Goal: Information Seeking & Learning: Learn about a topic

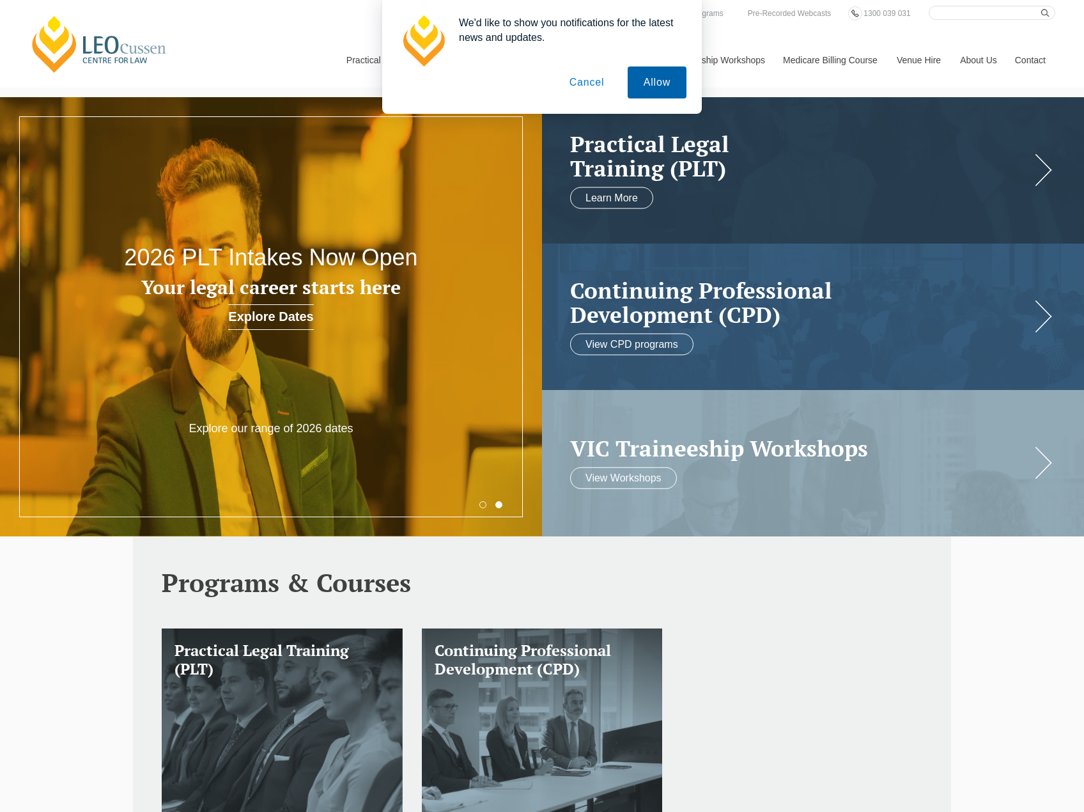
click at [653, 79] on button "Allow" at bounding box center [657, 82] width 59 height 32
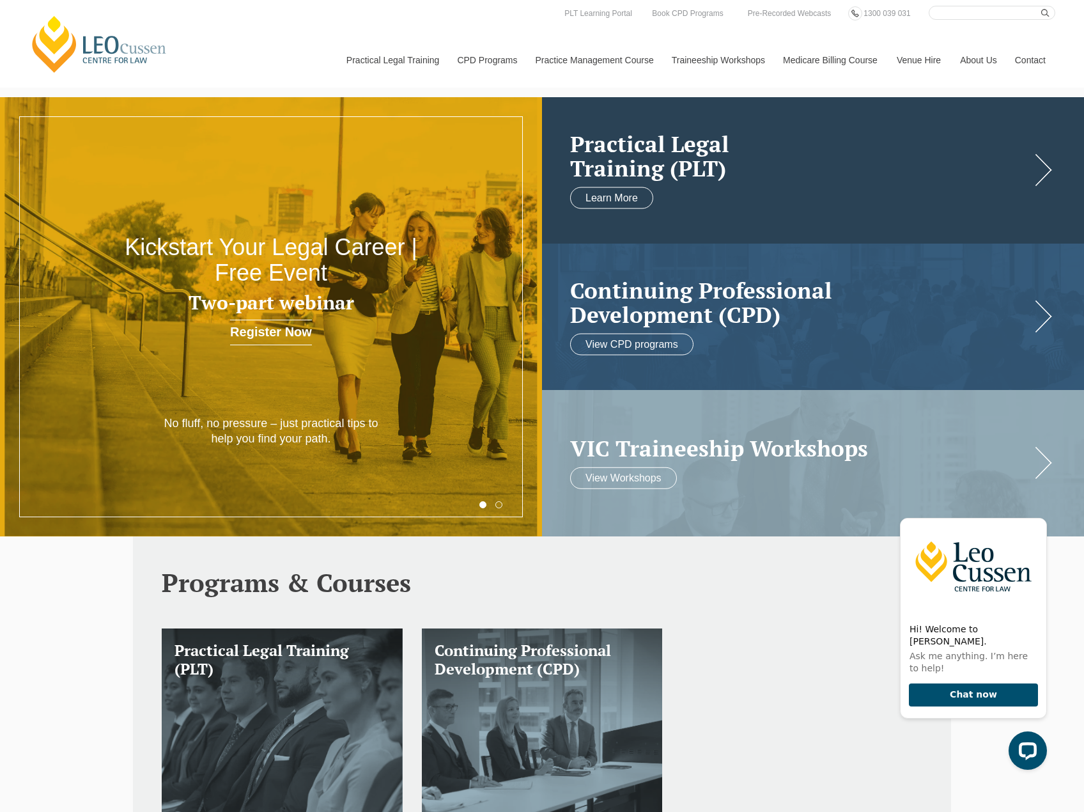
click at [675, 180] on h2 "Practical Legal Training (PLT)" at bounding box center [800, 155] width 460 height 49
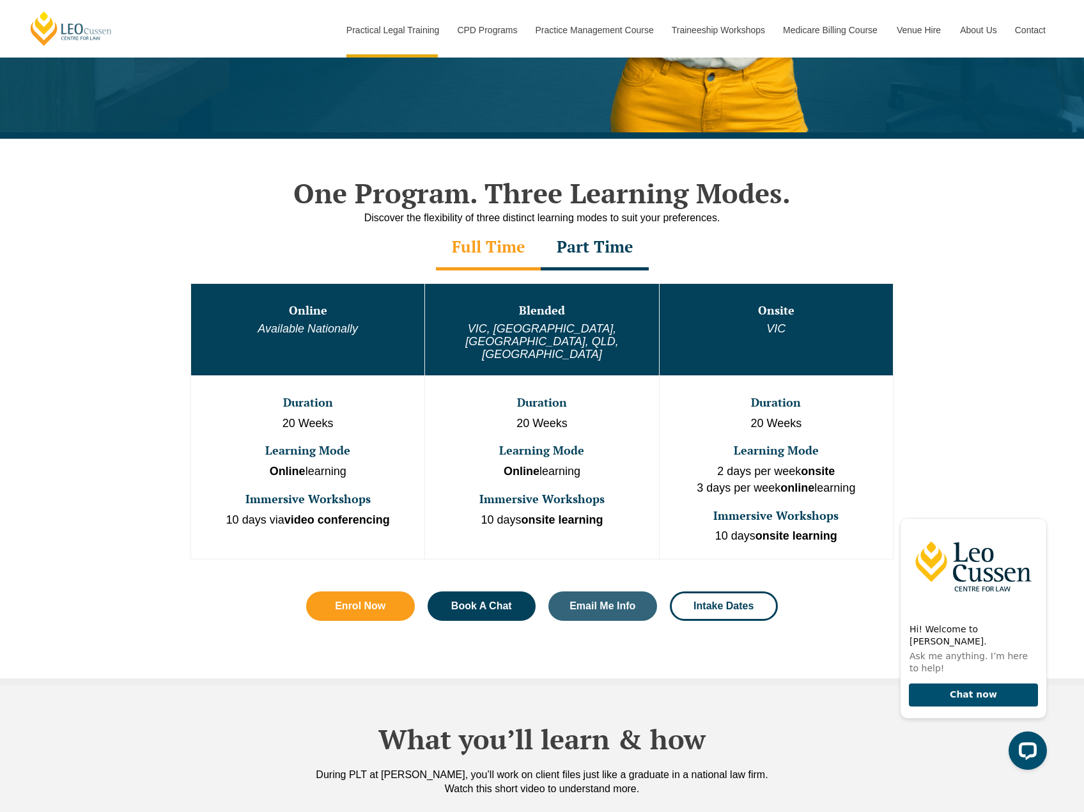
click at [573, 250] on div "Part Time" at bounding box center [595, 248] width 108 height 45
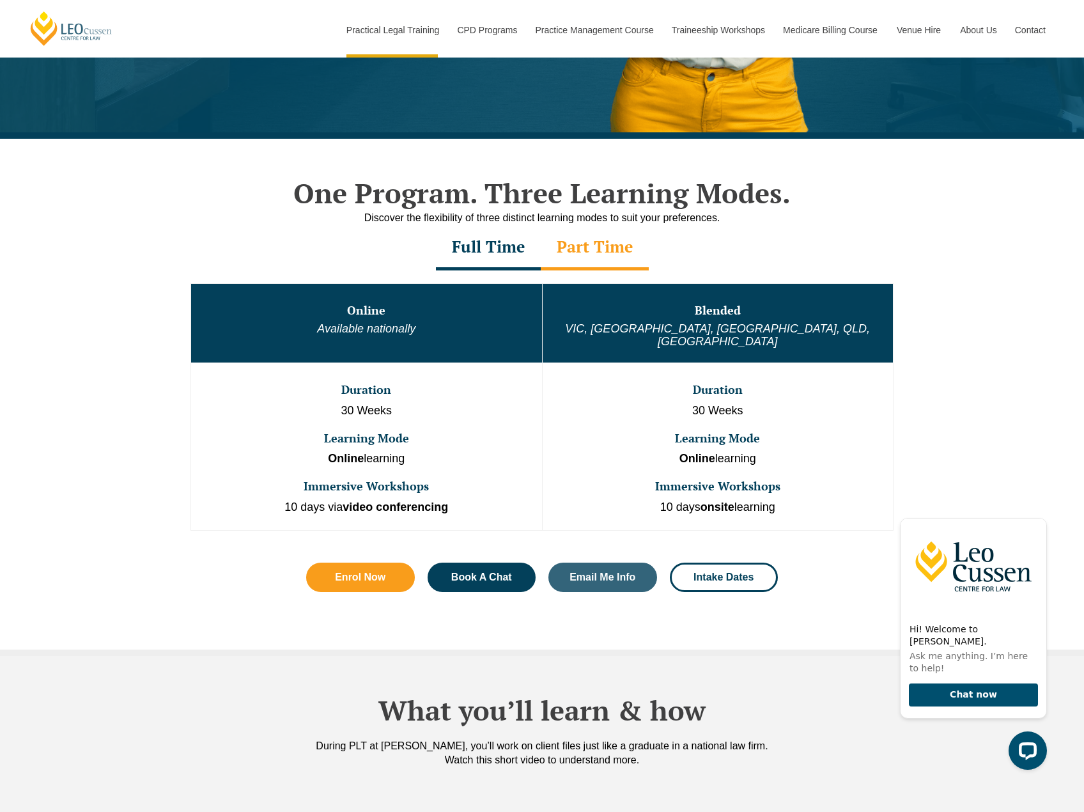
click at [511, 252] on div "Full Time" at bounding box center [488, 248] width 105 height 45
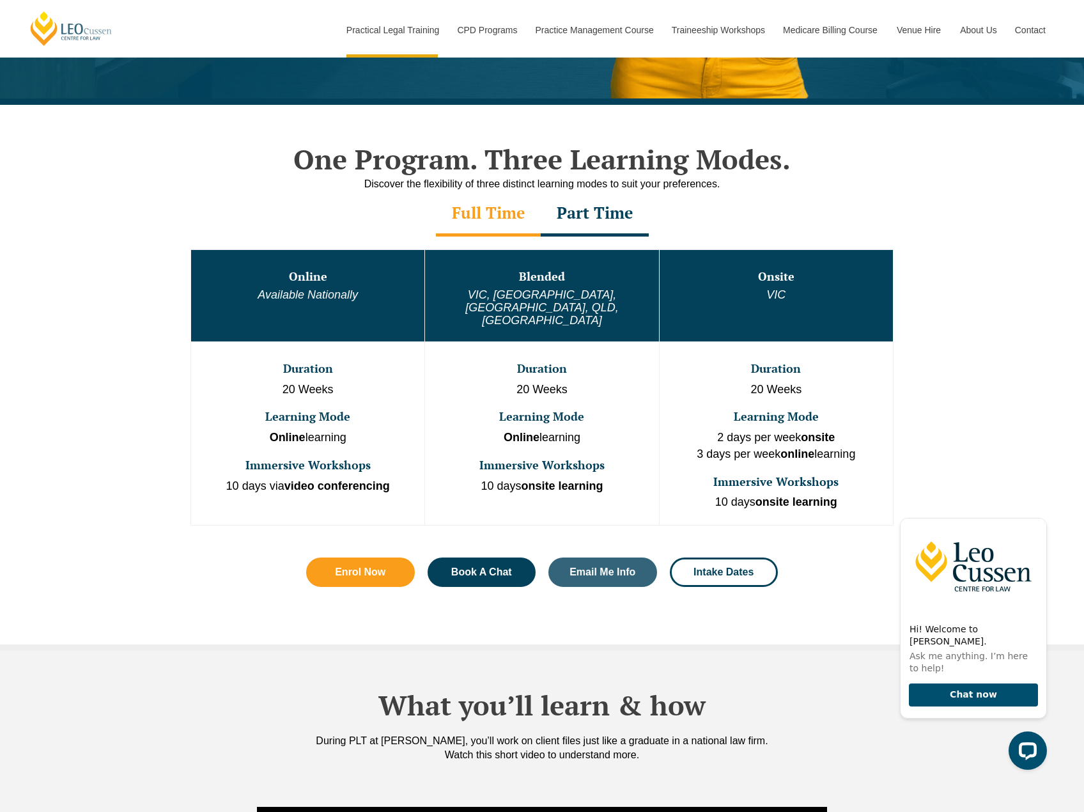
scroll to position [575, 0]
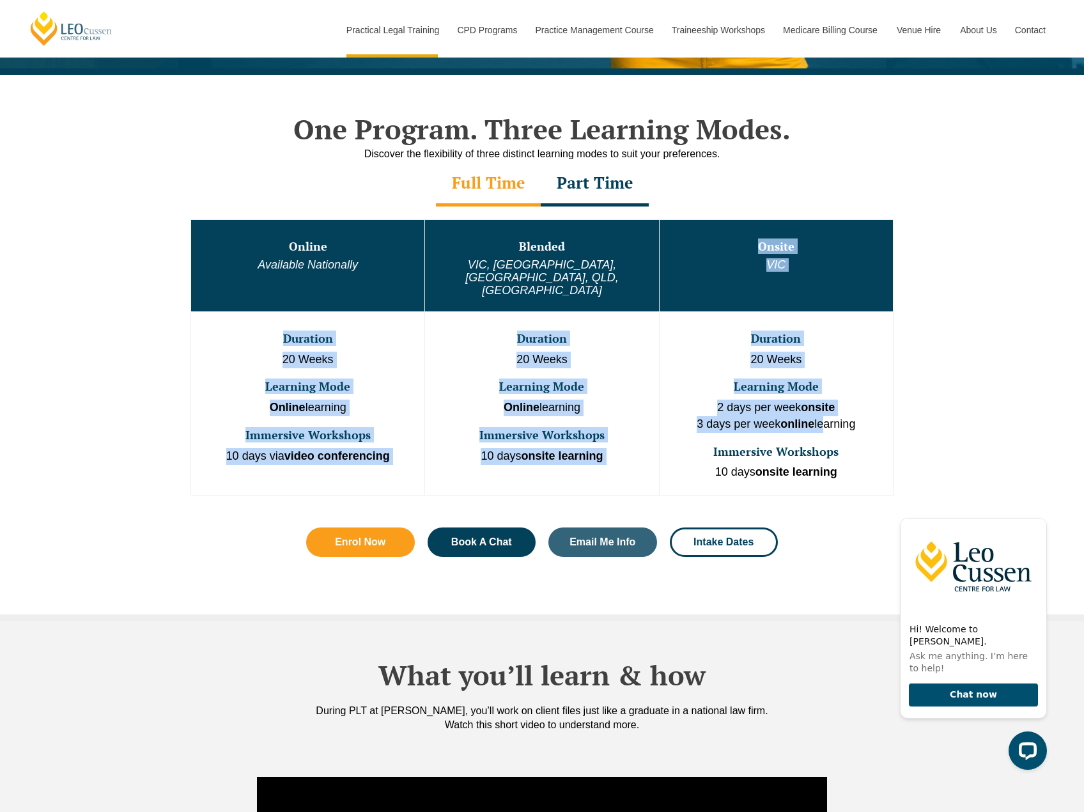
drag, startPoint x: 751, startPoint y: 238, endPoint x: 825, endPoint y: 392, distance: 171.5
click at [825, 392] on tbody "Online Available Nationally Blended VIC, WA, ACT, QLD, SA Onsite VIC Duration 2…" at bounding box center [542, 356] width 702 height 275
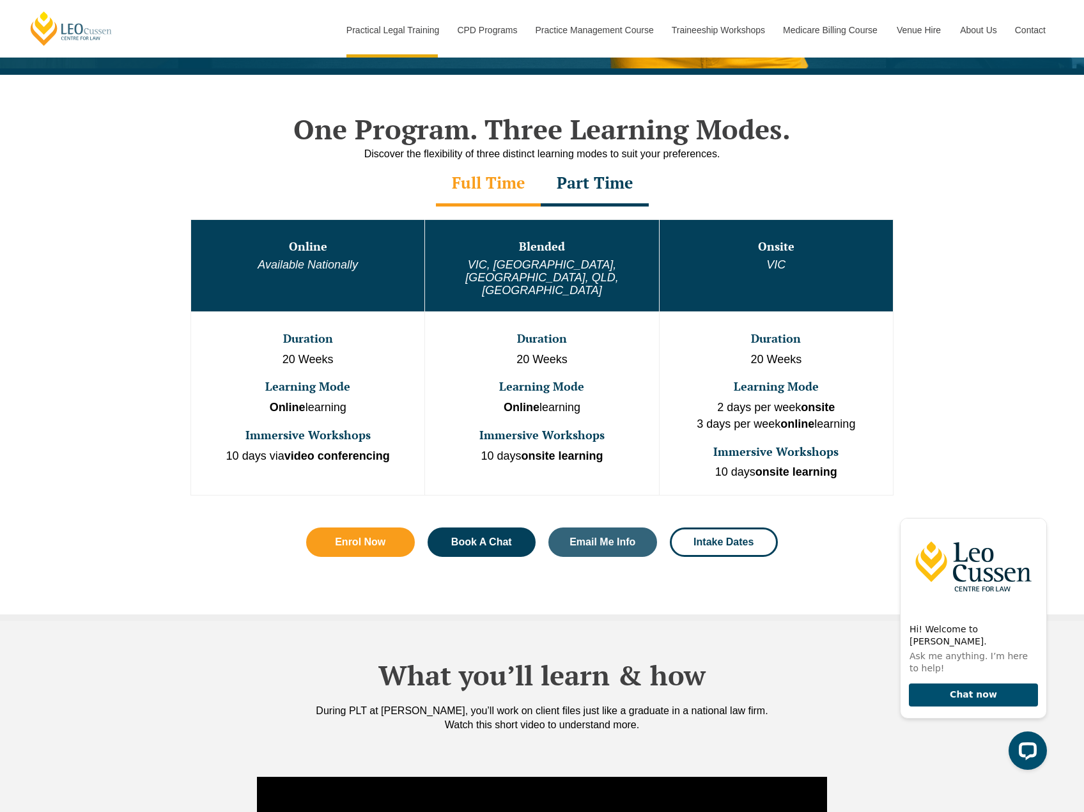
click at [835, 403] on p "2 days per week onsite 3 days per week online learning" at bounding box center [776, 415] width 231 height 33
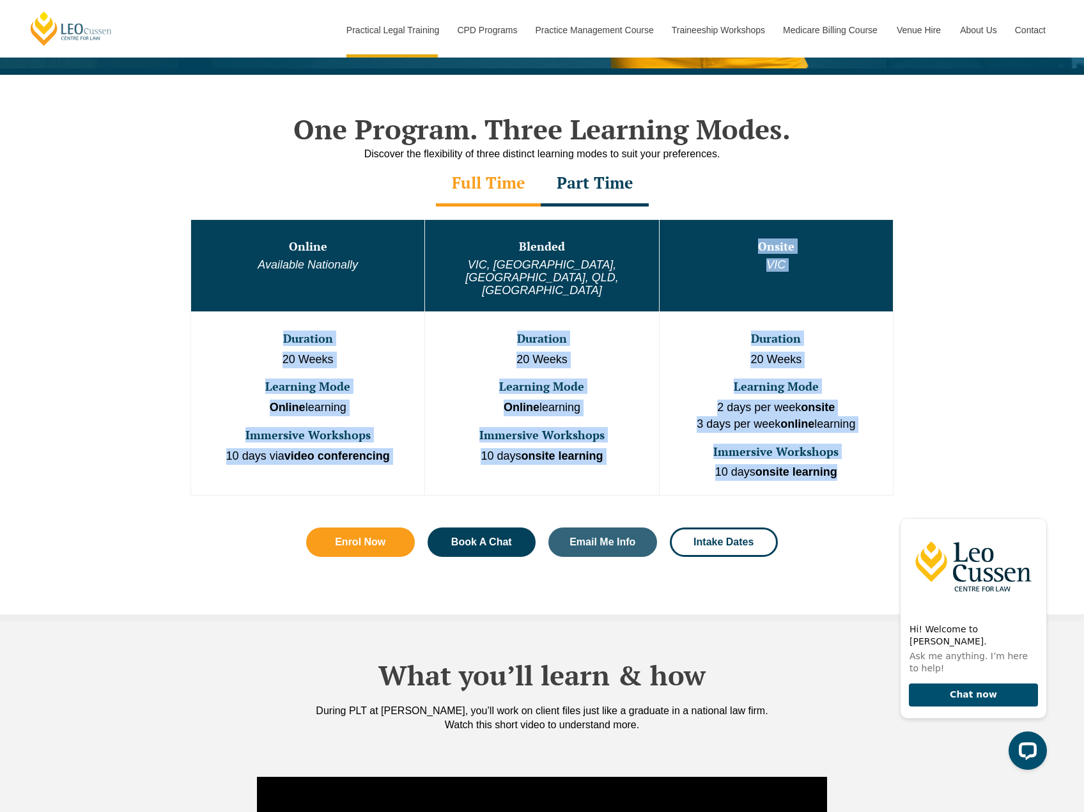
drag, startPoint x: 837, startPoint y: 446, endPoint x: 759, endPoint y: 293, distance: 171.2
click at [759, 273] on tbody "Online Available Nationally Blended VIC, WA, ACT, QLD, SA Onsite VIC Duration 2…" at bounding box center [542, 356] width 702 height 275
click at [764, 324] on td "Duration 20 Weeks Learning Mode 2 days per week onsite 3 days per week online l…" at bounding box center [776, 402] width 234 height 183
click at [762, 352] on p "20 Weeks" at bounding box center [776, 360] width 231 height 17
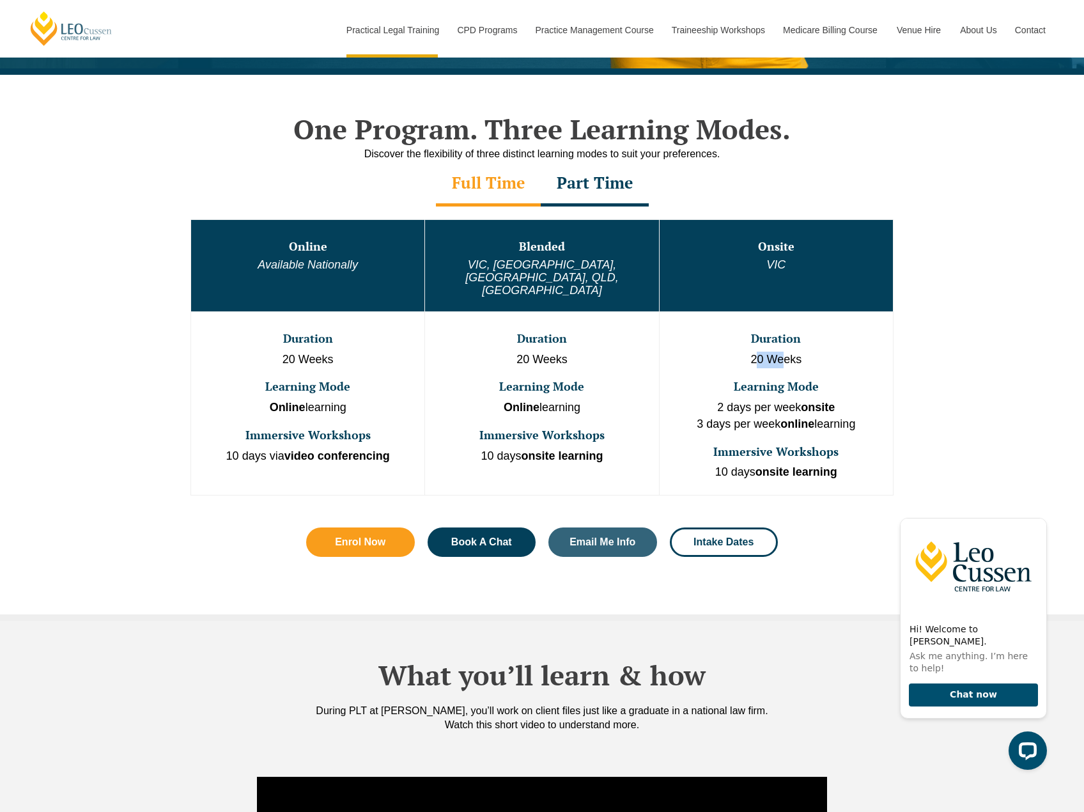
drag, startPoint x: 755, startPoint y: 334, endPoint x: 784, endPoint y: 336, distance: 29.5
click at [784, 352] on p "20 Weeks" at bounding box center [776, 360] width 231 height 17
click at [795, 352] on p "20 Weeks" at bounding box center [776, 360] width 231 height 17
drag, startPoint x: 803, startPoint y: 336, endPoint x: 749, endPoint y: 336, distance: 54.3
click at [749, 352] on p "20 Weeks" at bounding box center [776, 360] width 231 height 17
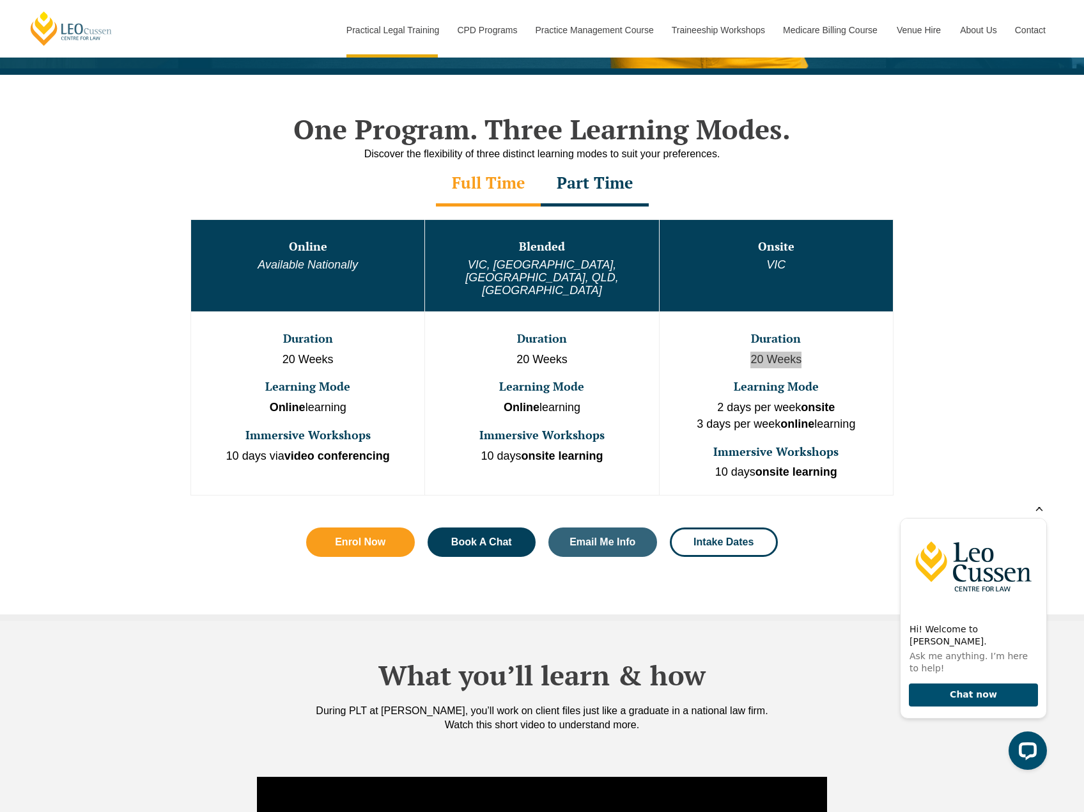
click at [1037, 515] on icon "Hide greeting" at bounding box center [1039, 507] width 15 height 15
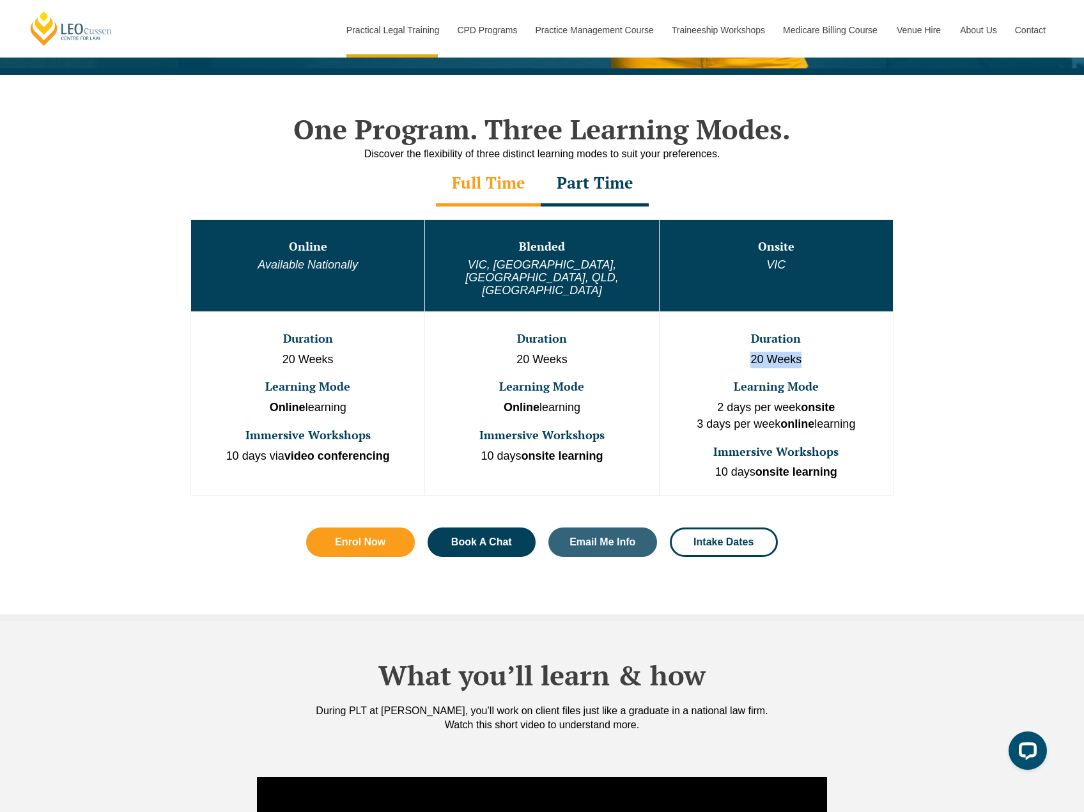
click at [836, 352] on p "20 Weeks" at bounding box center [776, 360] width 231 height 17
